Goal: Task Accomplishment & Management: Manage account settings

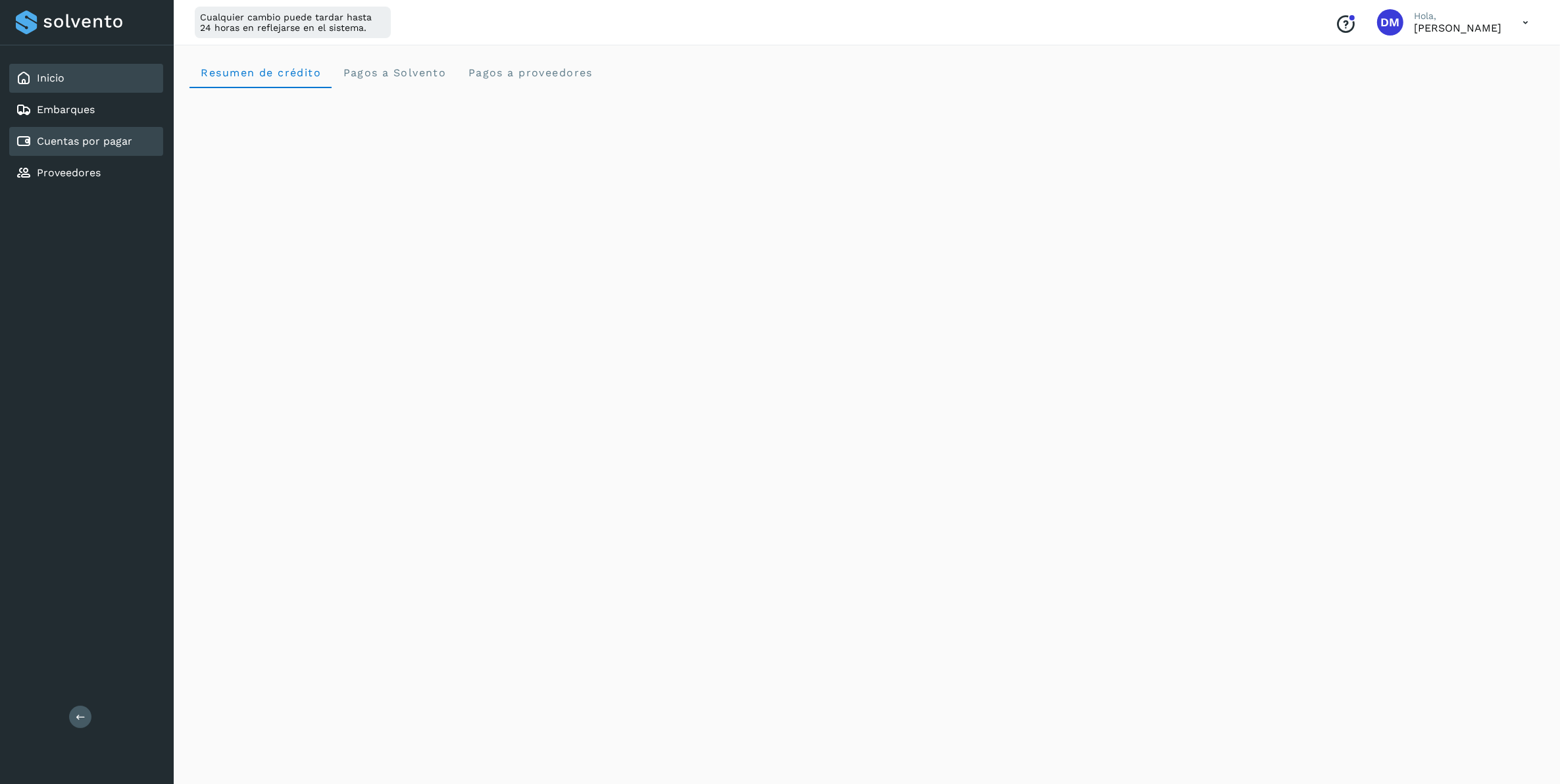
click at [124, 140] on link "Cuentas por pagar" at bounding box center [84, 141] width 95 height 13
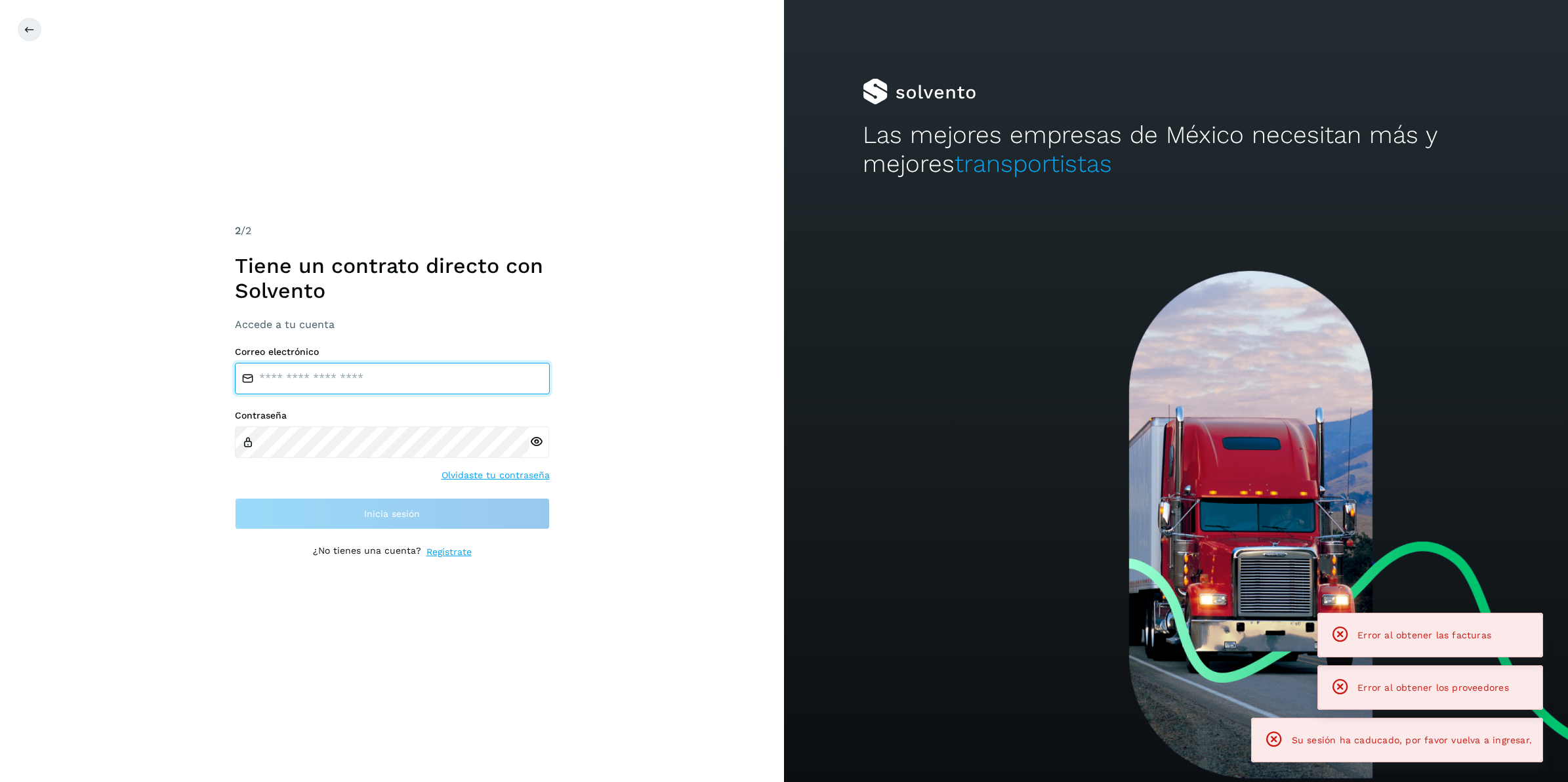
type input "**********"
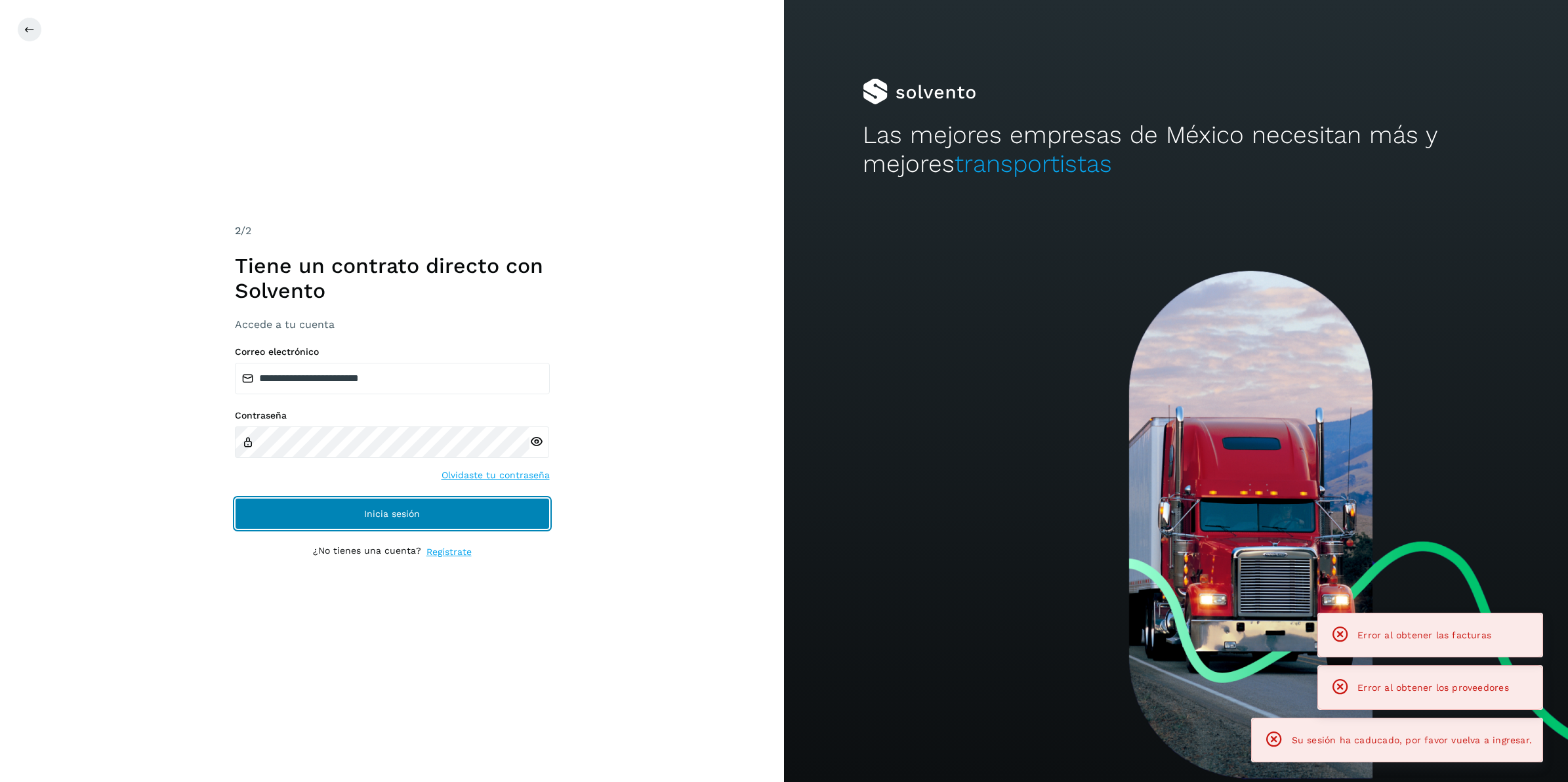
click at [359, 512] on button "Inicia sesión" at bounding box center [393, 513] width 315 height 31
